Goal: Task Accomplishment & Management: Use online tool/utility

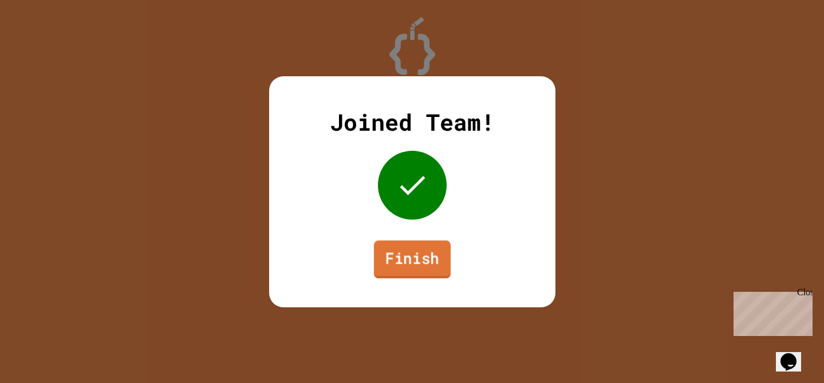
click at [426, 257] on link "Finish" at bounding box center [411, 259] width 77 height 38
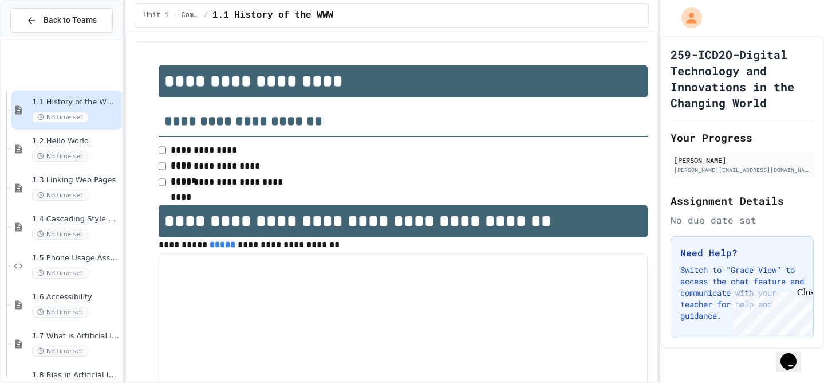
scroll to position [110, 0]
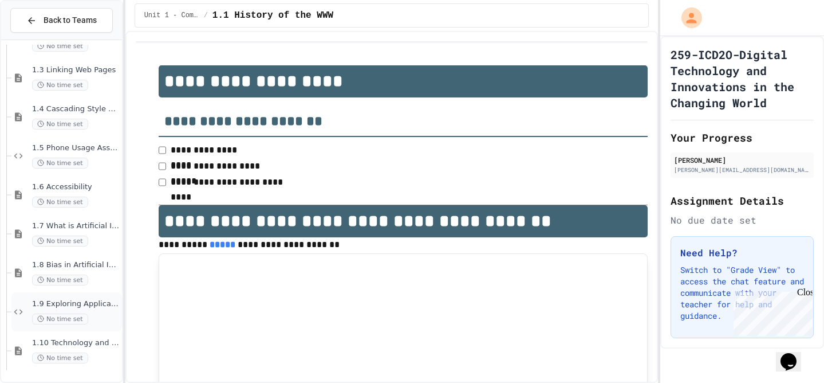
click at [60, 313] on div "1.9 Exploring Applications, Careers, and Connections in the Digital World No ti…" at bounding box center [76, 311] width 88 height 25
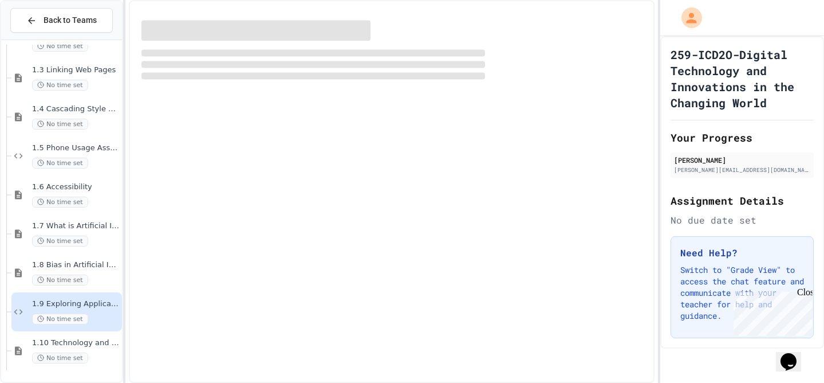
scroll to position [96, 0]
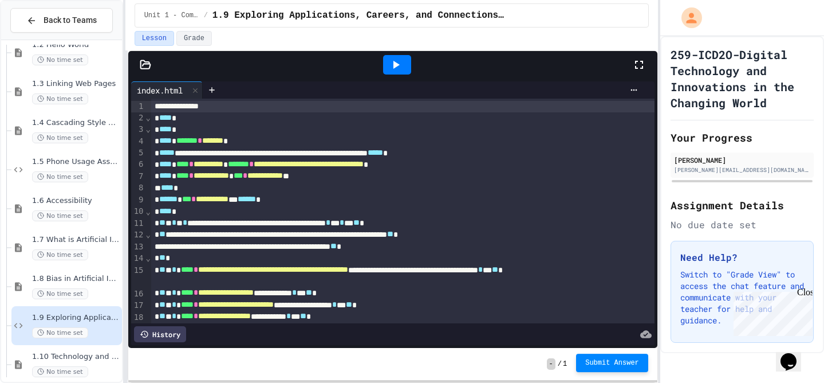
click at [592, 359] on span "Submit Answer" at bounding box center [612, 362] width 54 height 9
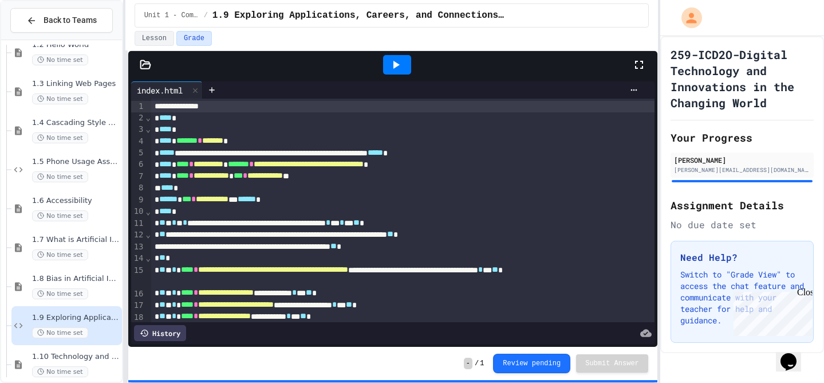
scroll to position [50, 0]
